Goal: Check status: Check status

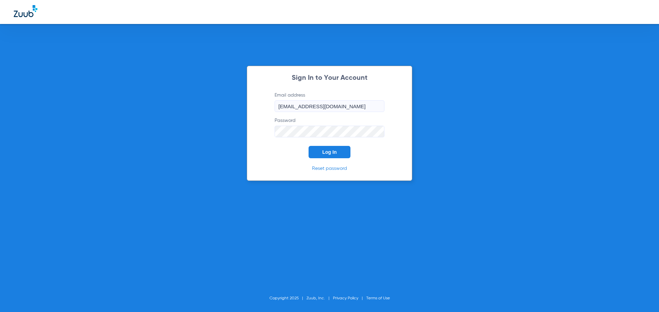
drag, startPoint x: 378, startPoint y: 107, endPoint x: 187, endPoint y: 74, distance: 193.9
click at [193, 95] on div "Sign In to Your Account Email address [EMAIL_ADDRESS][DOMAIN_NAME] Password Log…" at bounding box center [329, 156] width 659 height 312
type input "[EMAIL_ADDRESS][DOMAIN_NAME]"
click at [248, 134] on div "Sign In to Your Account Email address [EMAIL_ADDRESS][DOMAIN_NAME] Password Log…" at bounding box center [329, 123] width 165 height 115
click at [308, 146] on button "Log In" at bounding box center [329, 152] width 42 height 12
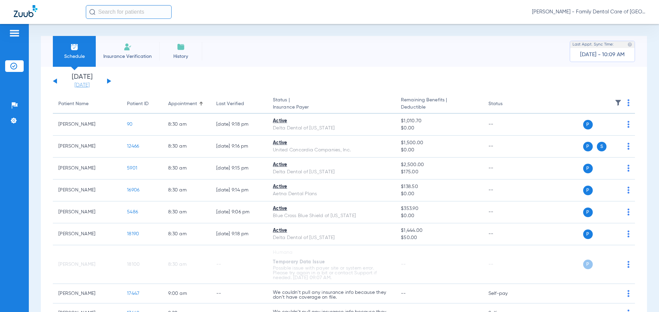
click at [86, 84] on link "[DATE]" at bounding box center [81, 85] width 41 height 7
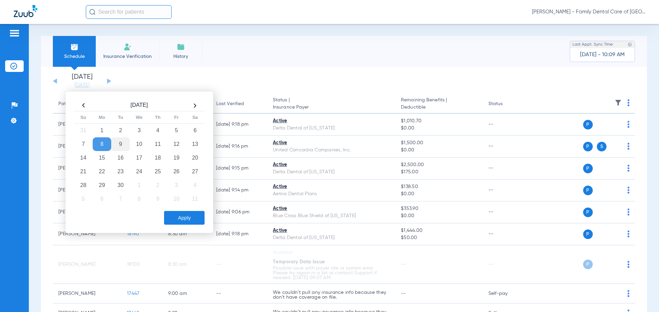
click at [122, 145] on td "9" at bounding box center [120, 145] width 19 height 14
click at [180, 223] on button "Apply" at bounding box center [184, 218] width 40 height 14
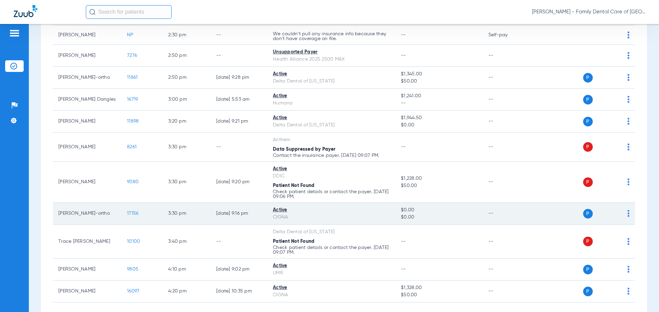
scroll to position [878, 0]
